Goal: Register for event/course

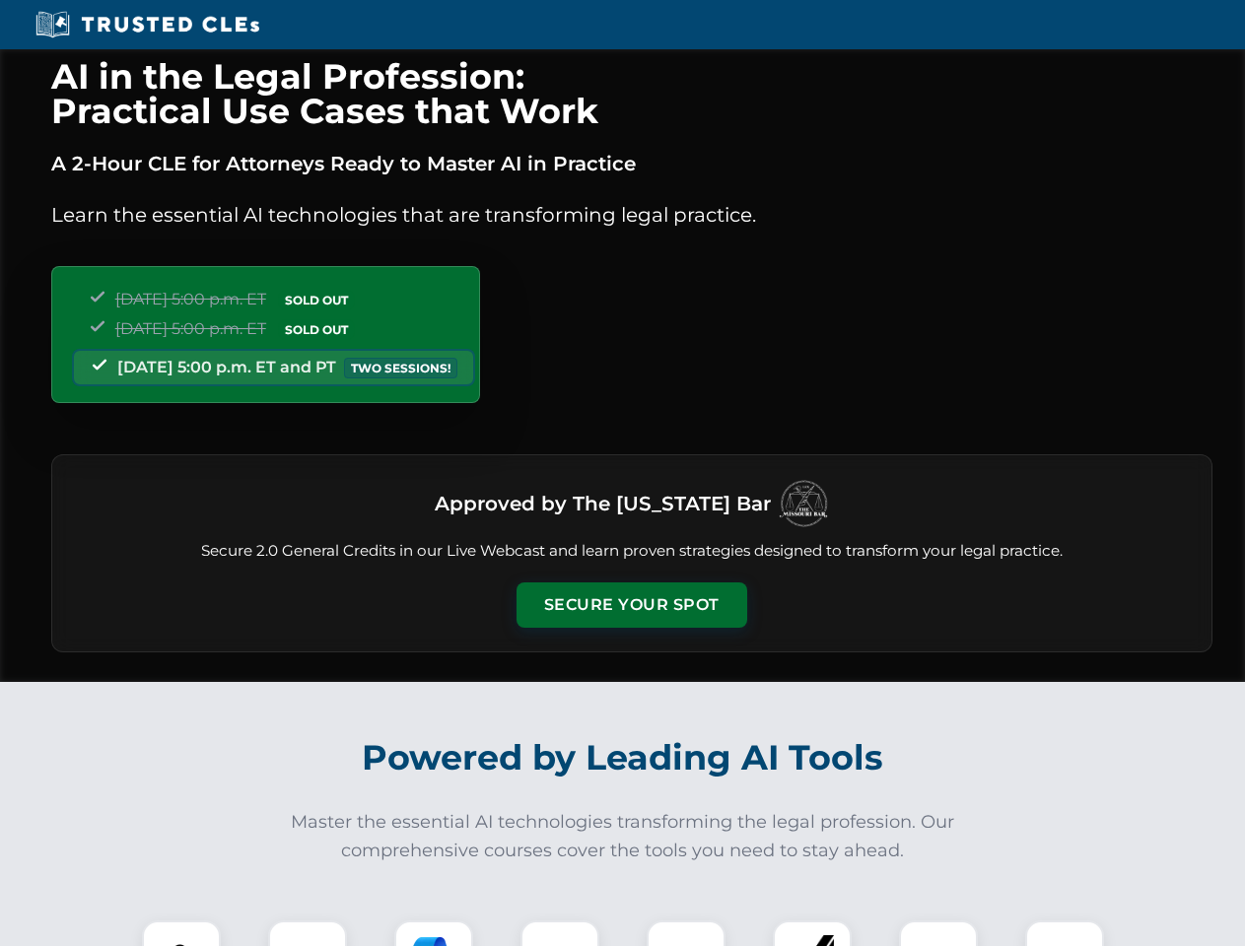
click at [631, 605] on button "Secure Your Spot" at bounding box center [631, 604] width 231 height 45
click at [181, 933] on img at bounding box center [181, 959] width 57 height 57
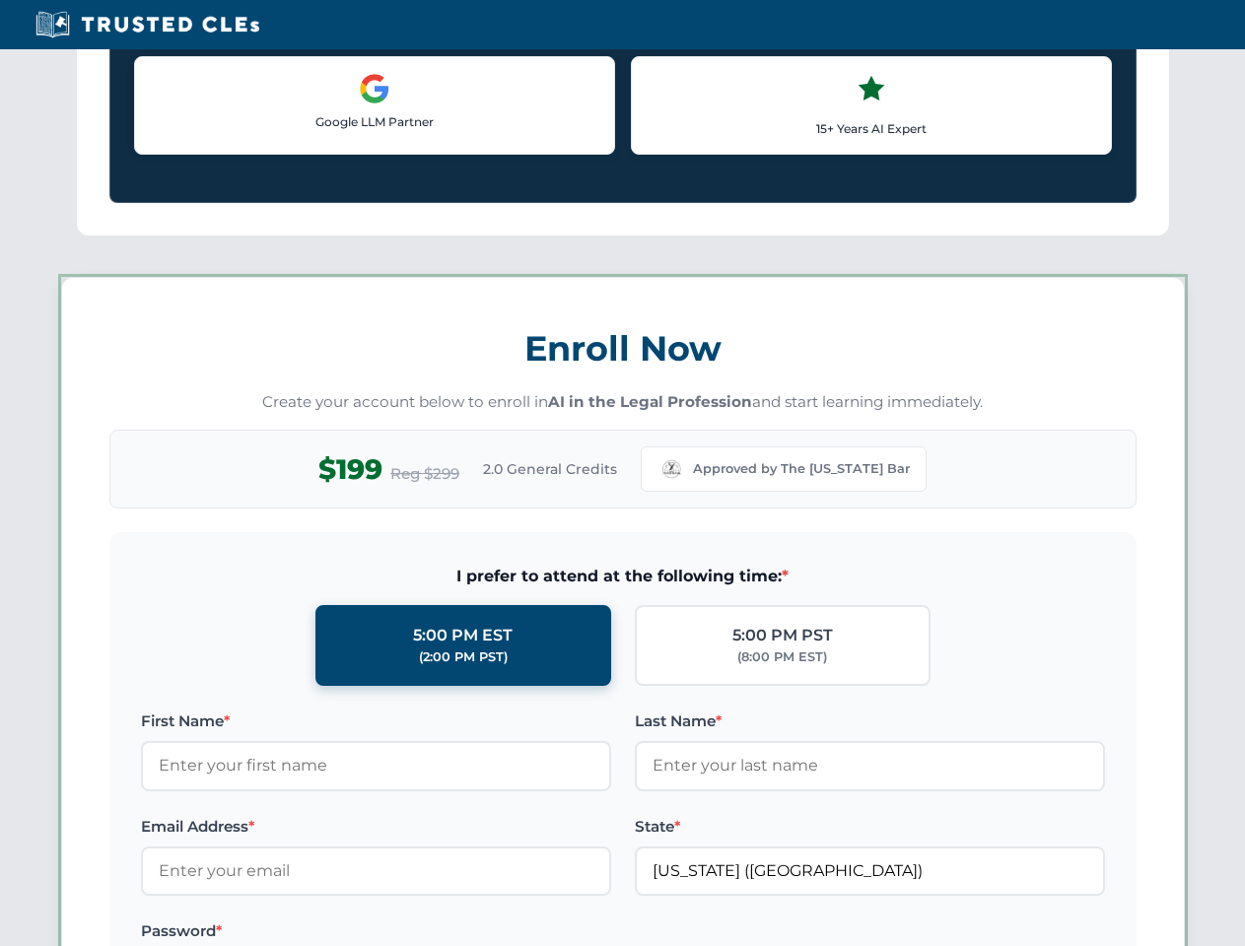
click at [434, 933] on label "Password *" at bounding box center [376, 931] width 470 height 24
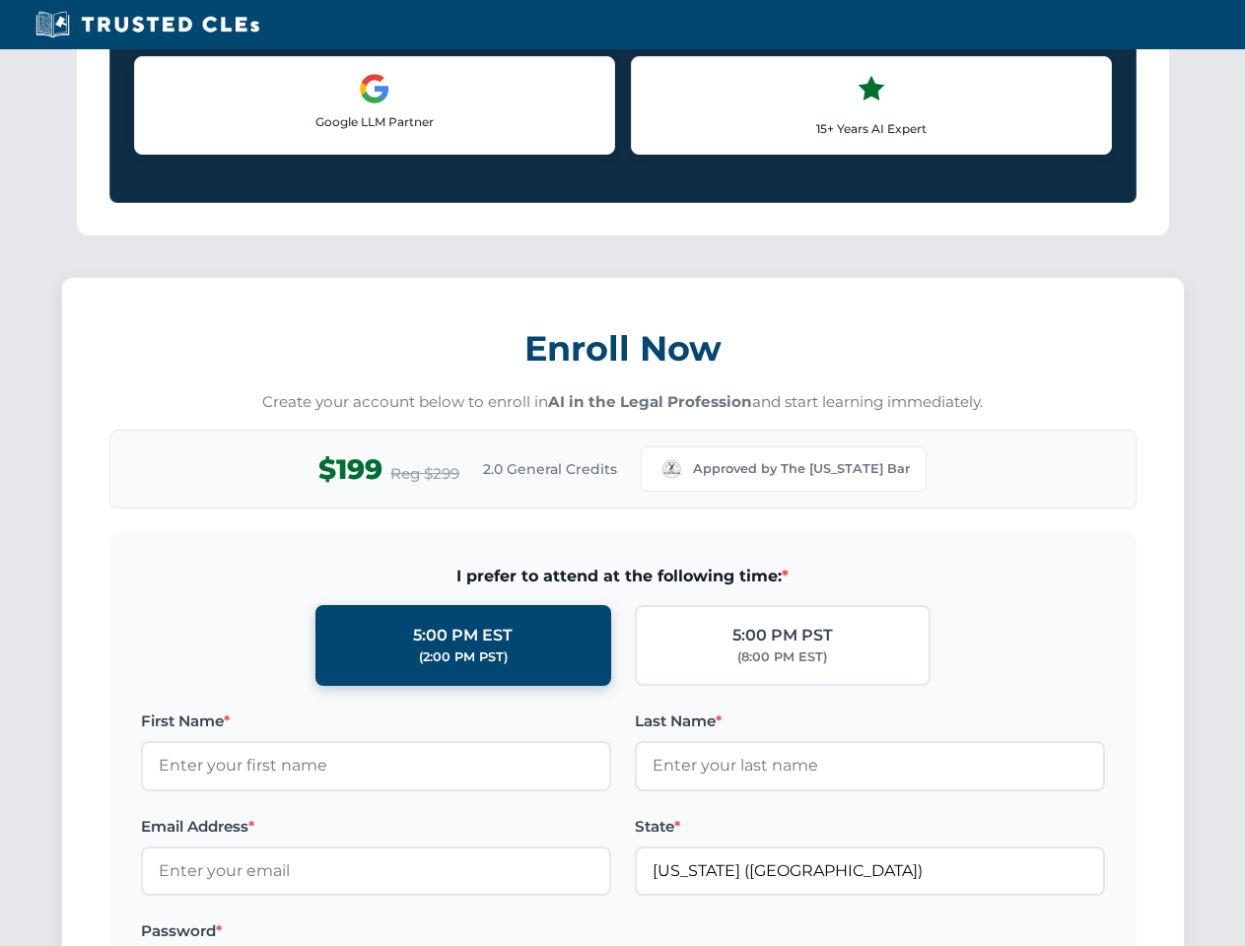
scroll to position [1935, 0]
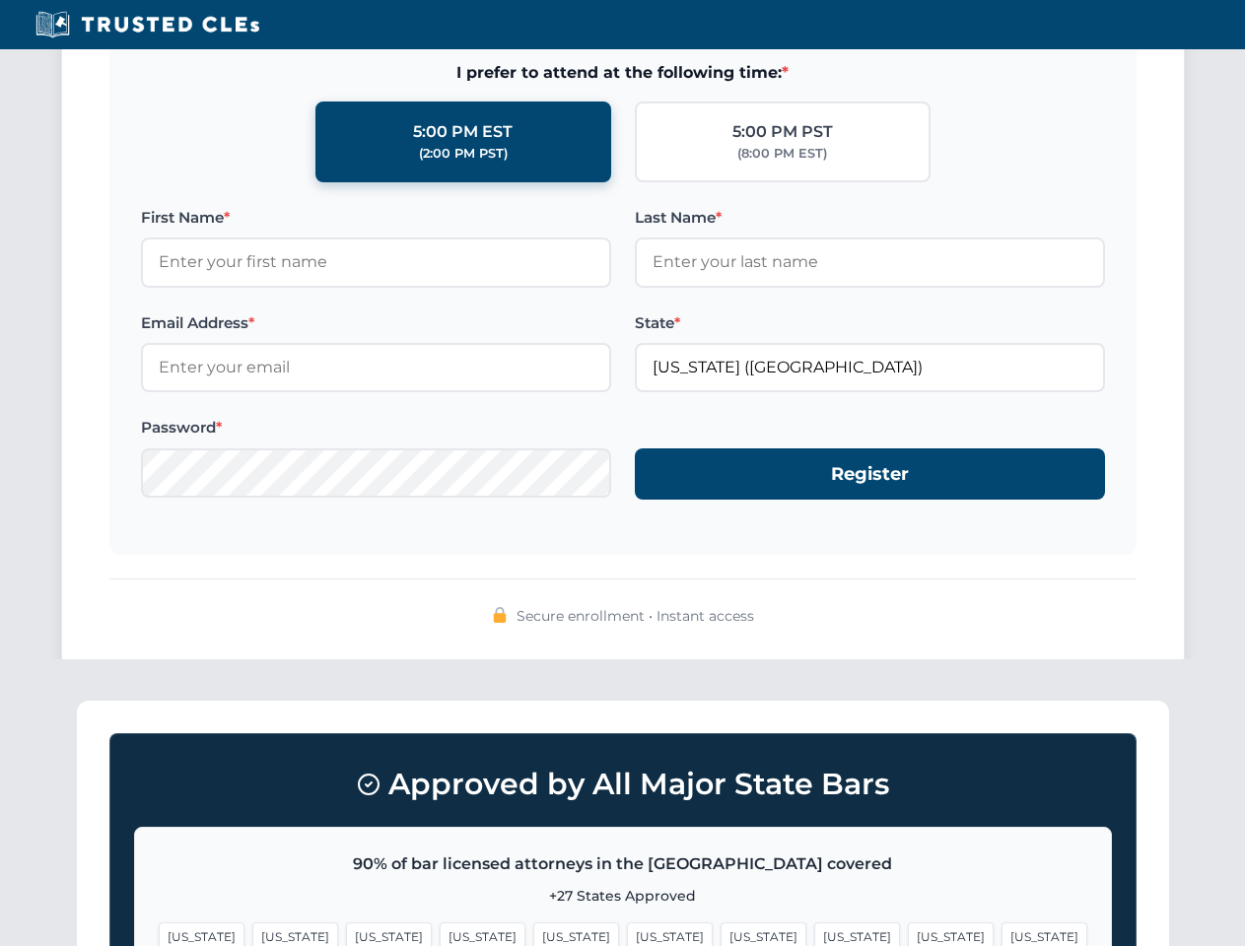
click at [908, 933] on span "[US_STATE]" at bounding box center [951, 936] width 86 height 29
